Goal: Information Seeking & Learning: Learn about a topic

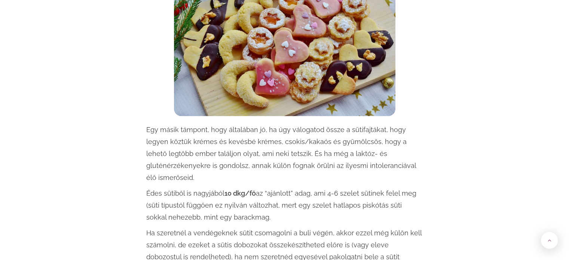
scroll to position [1459, 0]
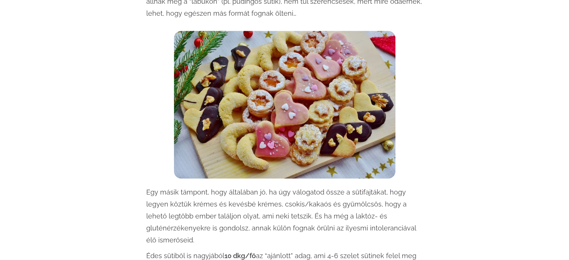
scroll to position [1384, 0]
